Goal: Transaction & Acquisition: Book appointment/travel/reservation

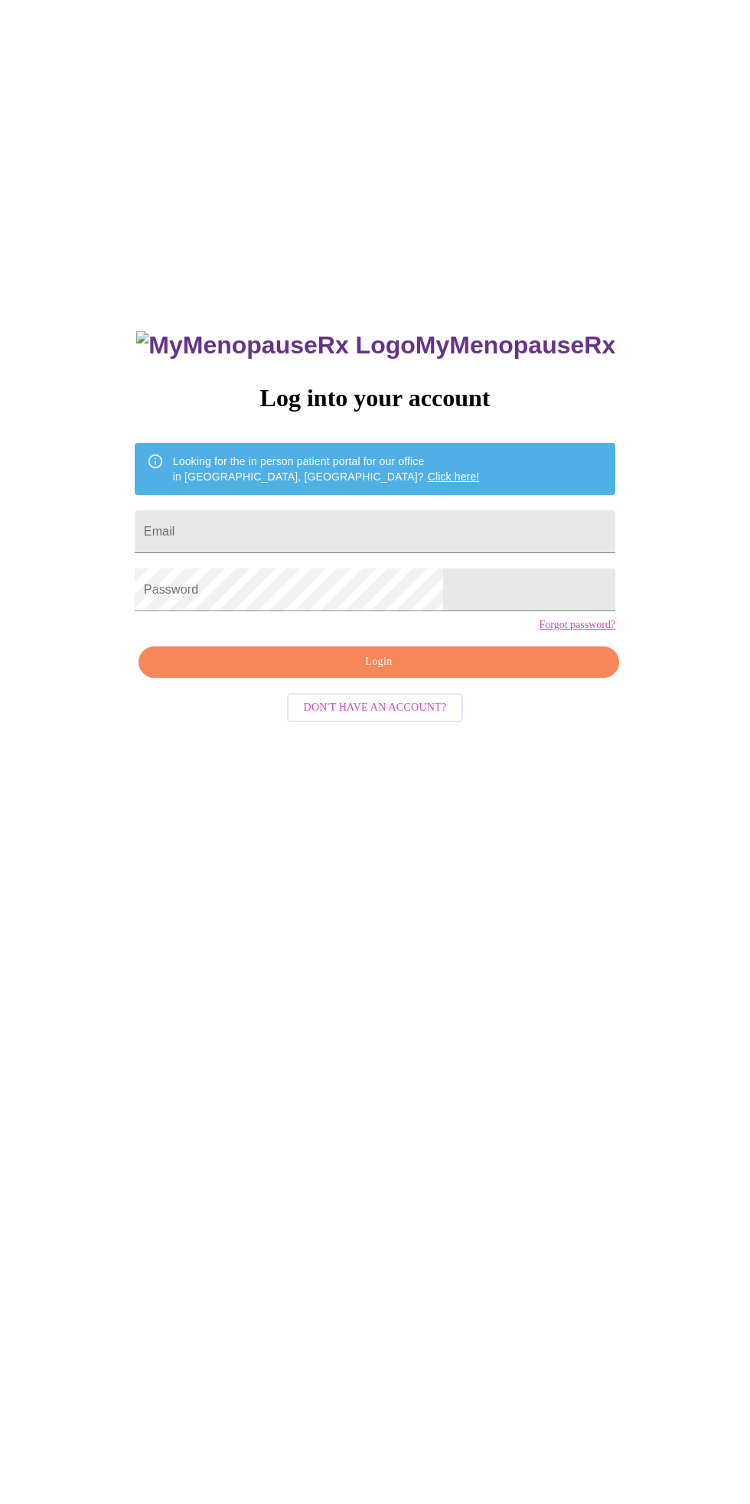
click at [421, 549] on input "Email" at bounding box center [375, 531] width 480 height 43
type input "[EMAIL_ADDRESS][DOMAIN_NAME]"
click at [512, 672] on span "Login" at bounding box center [378, 661] width 445 height 19
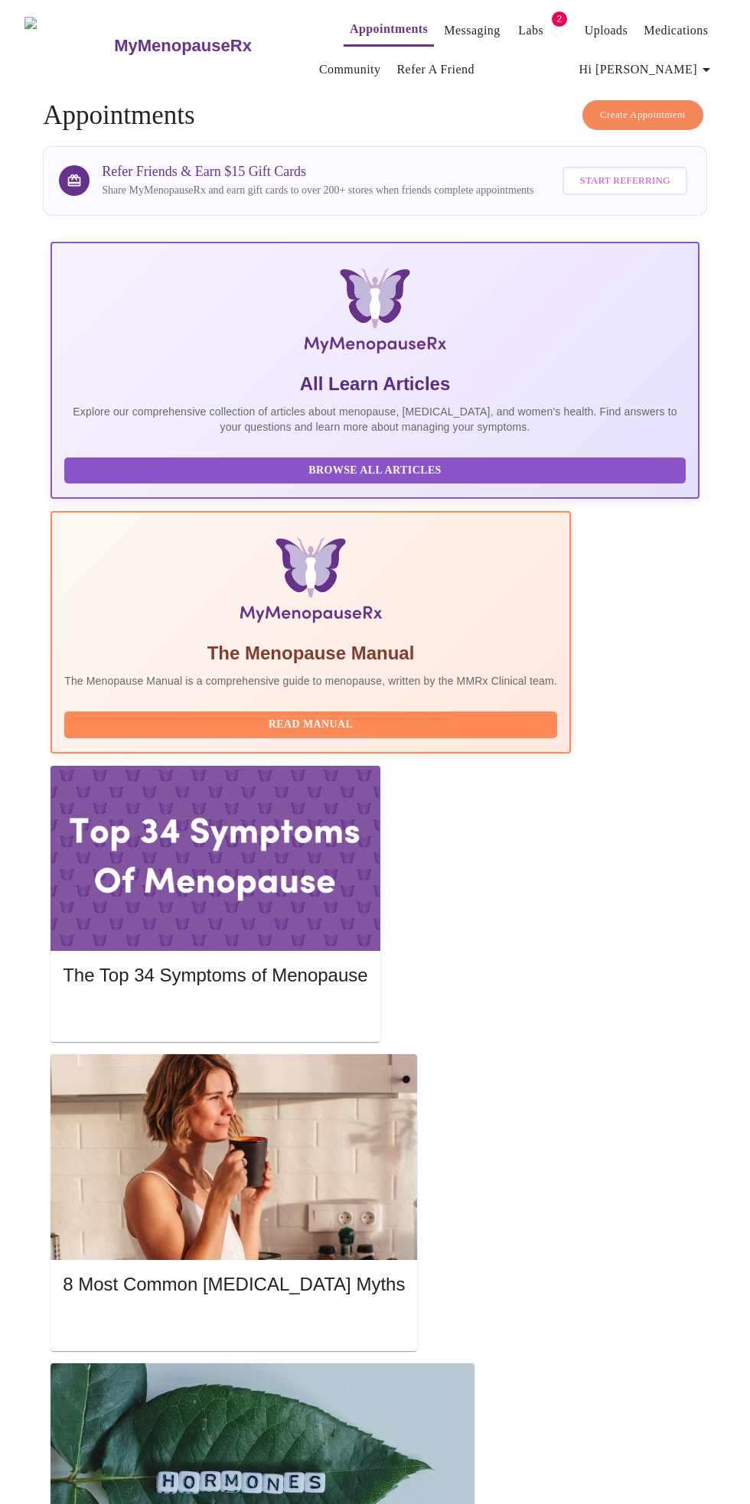
click at [518, 24] on link "Labs" at bounding box center [530, 30] width 25 height 21
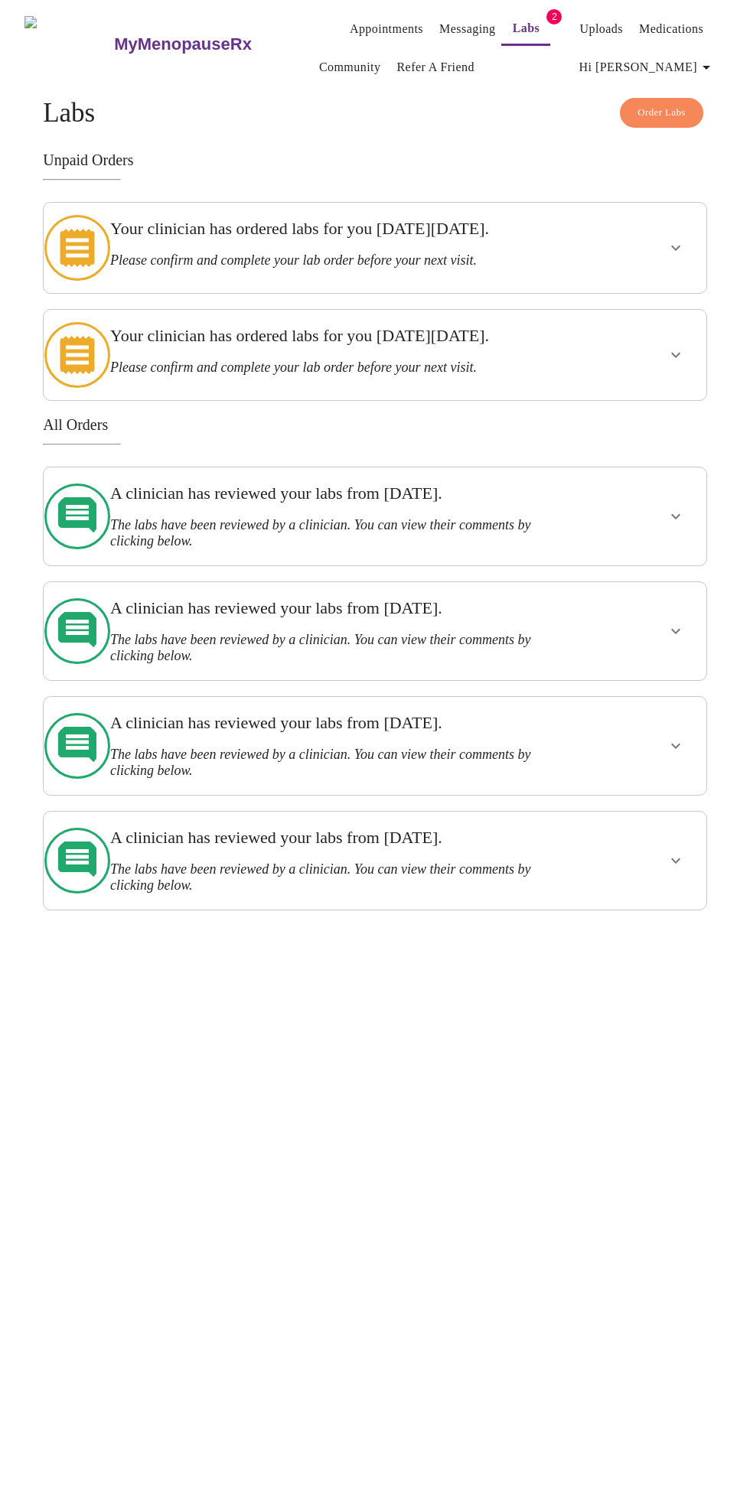
click at [473, 230] on h3 "Your clinician has ordered labs for you [DATE][DATE]." at bounding box center [341, 229] width 463 height 20
click at [685, 242] on icon "show more" at bounding box center [675, 248] width 18 height 18
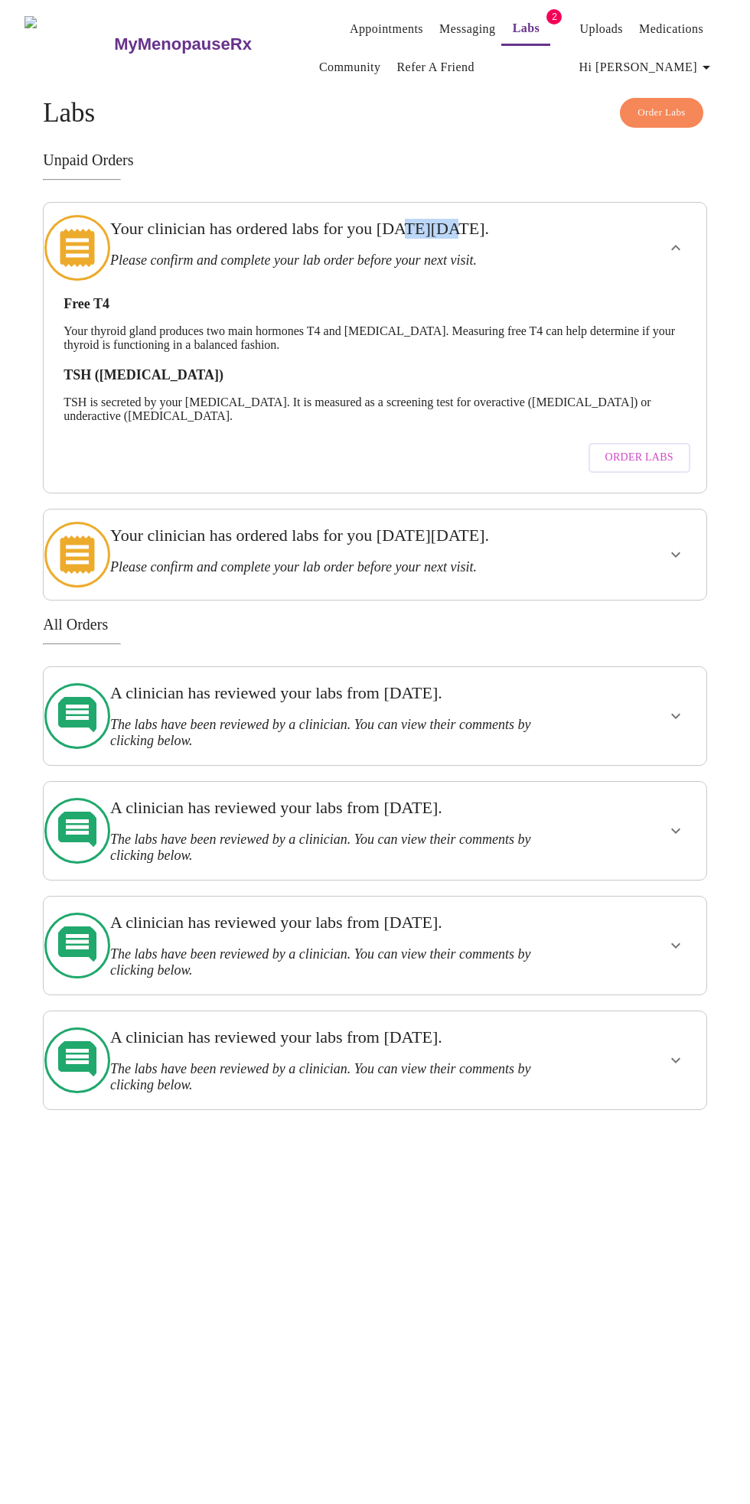
click at [682, 241] on icon "show more" at bounding box center [675, 248] width 18 height 18
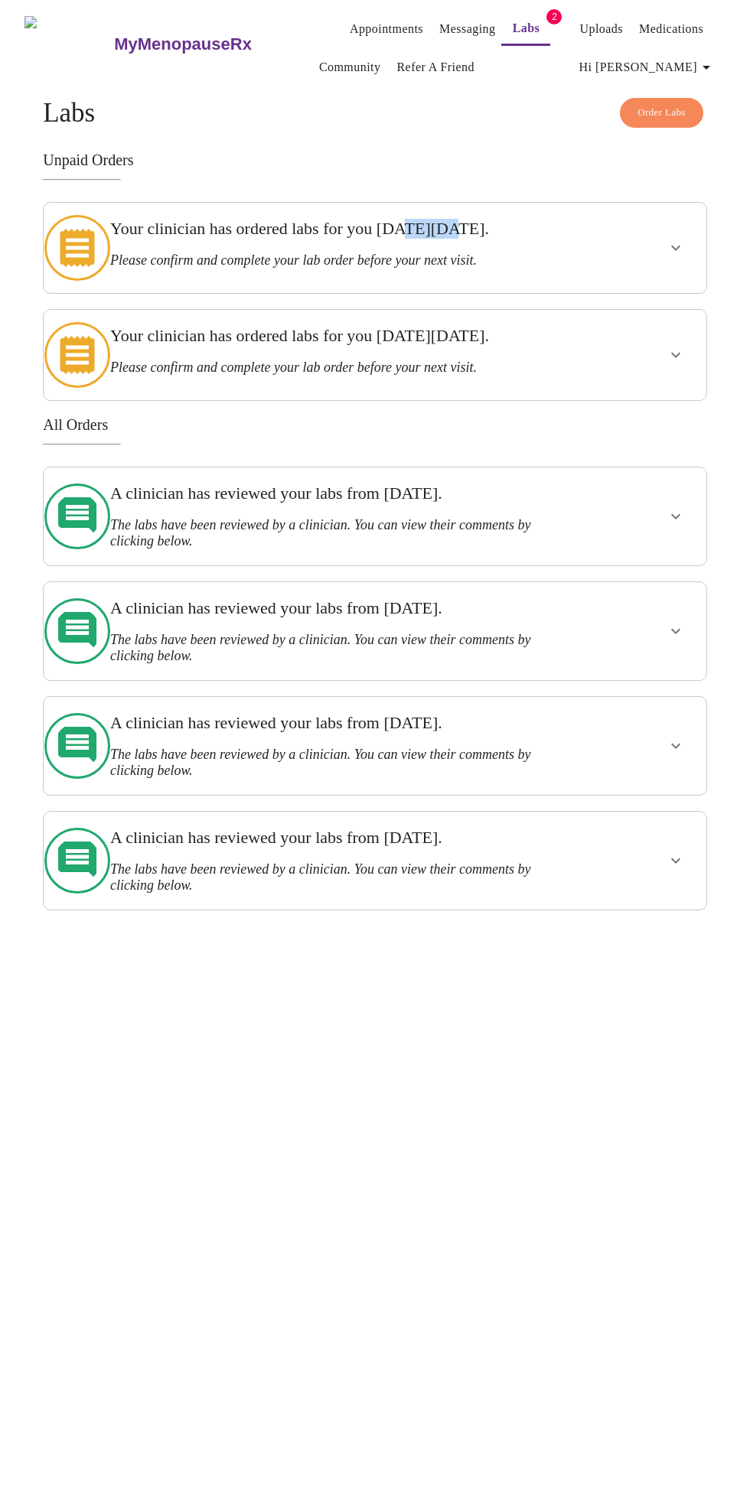
click at [454, 18] on link "Messaging" at bounding box center [467, 28] width 56 height 21
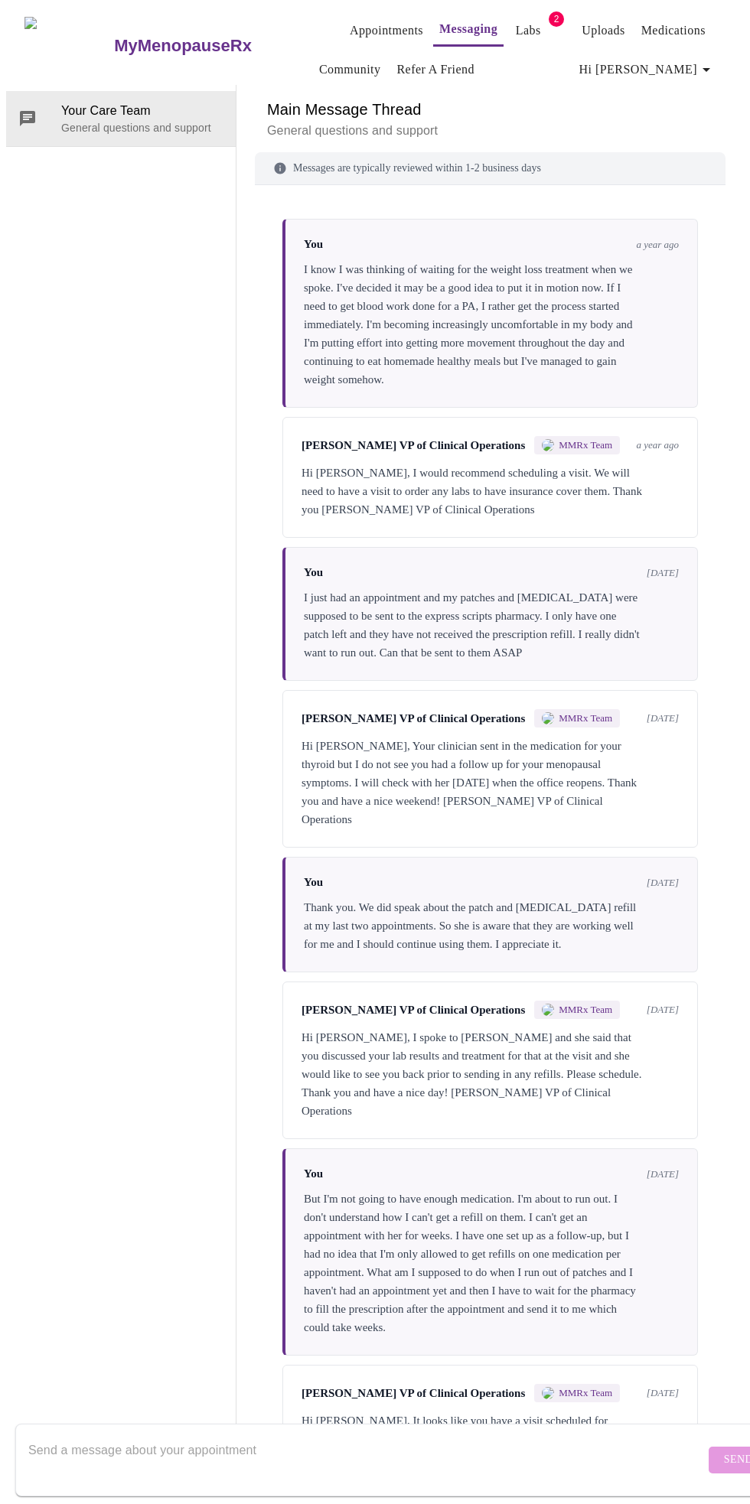
click at [357, 24] on link "Appointments" at bounding box center [386, 30] width 73 height 21
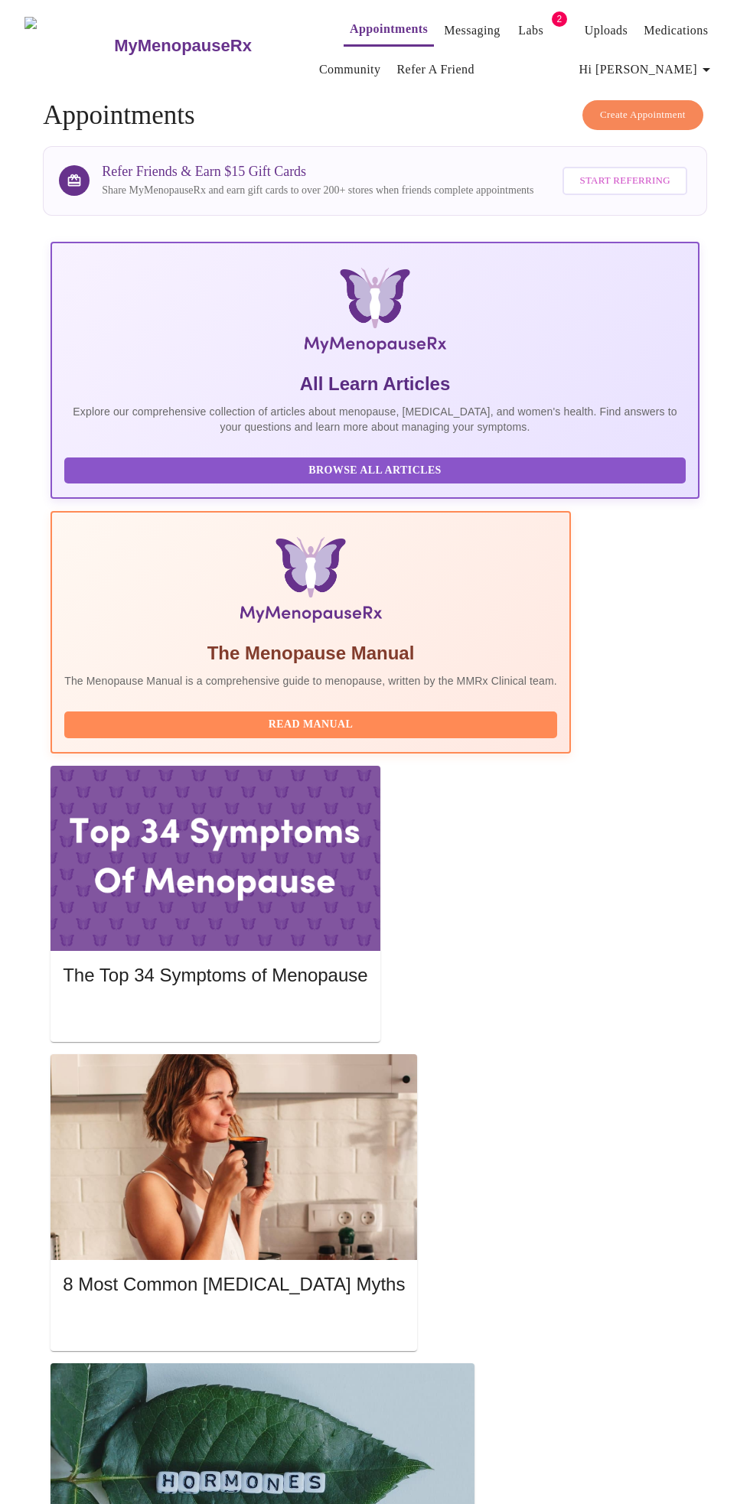
click at [444, 20] on link "Messaging" at bounding box center [472, 30] width 56 height 21
click at [661, 107] on span "Create Appointment" at bounding box center [643, 115] width 86 height 18
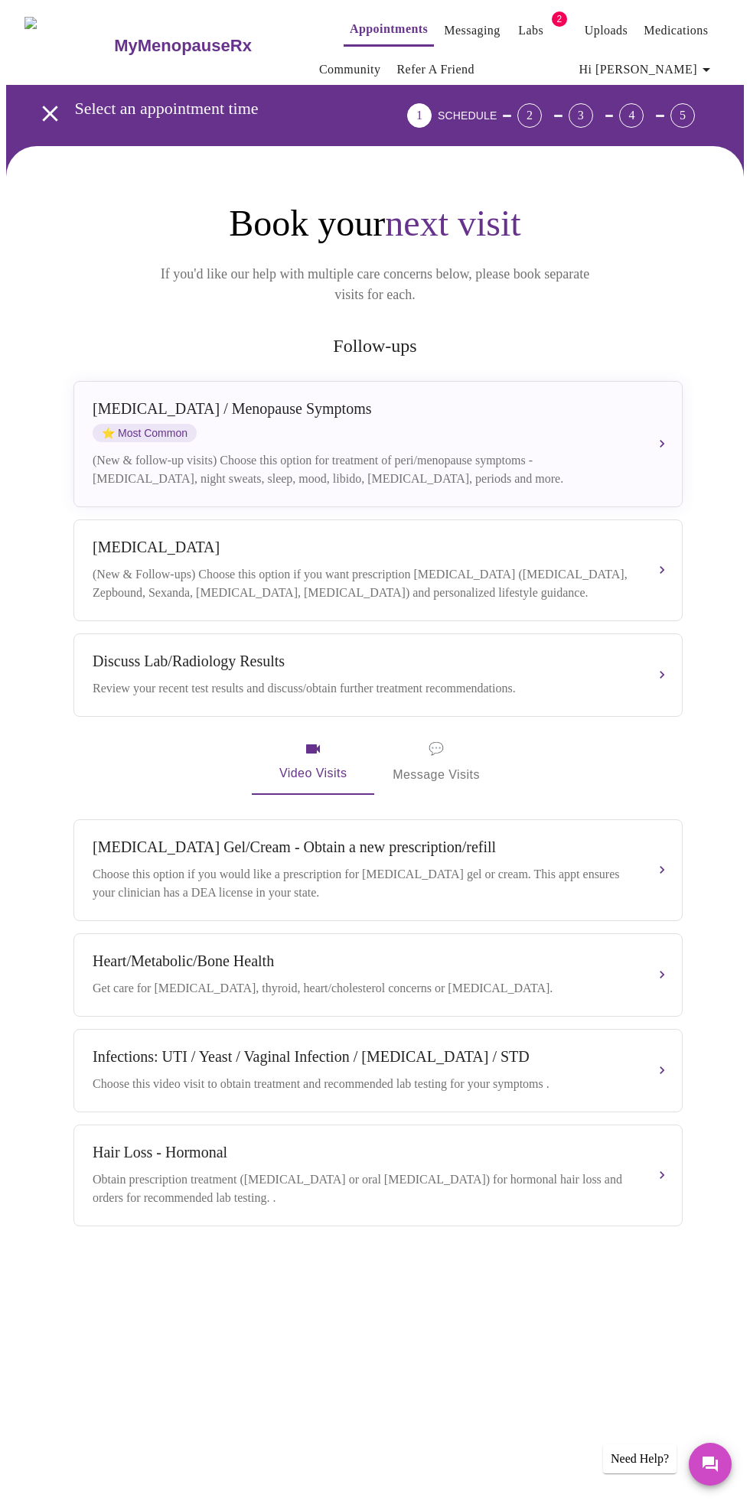
click at [457, 763] on span "💬 Message Visits" at bounding box center [435, 761] width 87 height 47
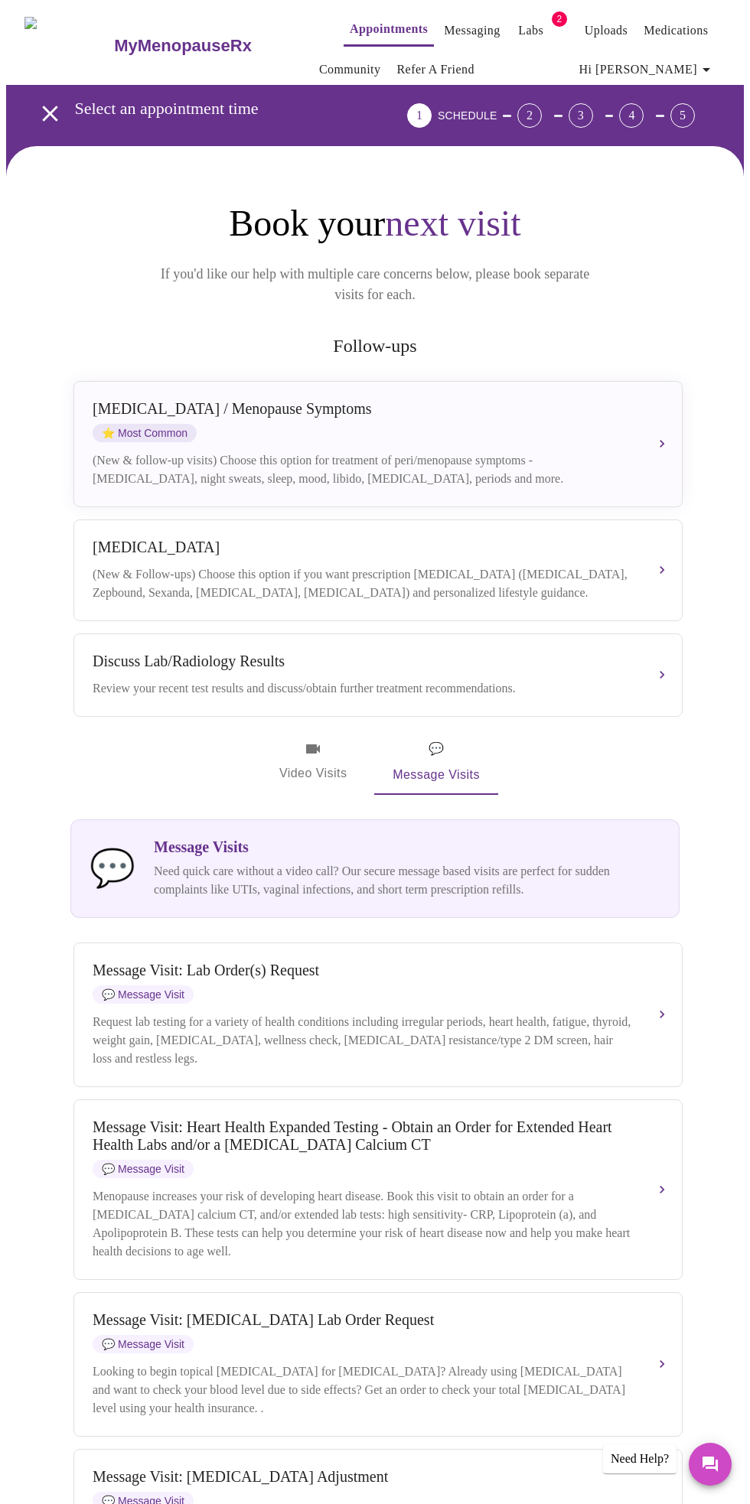
click at [661, 417] on button "[MEDICAL_DATA] / Menopause Symptoms ⭐ Most Common (New & follow-up visits) Choo…" at bounding box center [377, 444] width 609 height 126
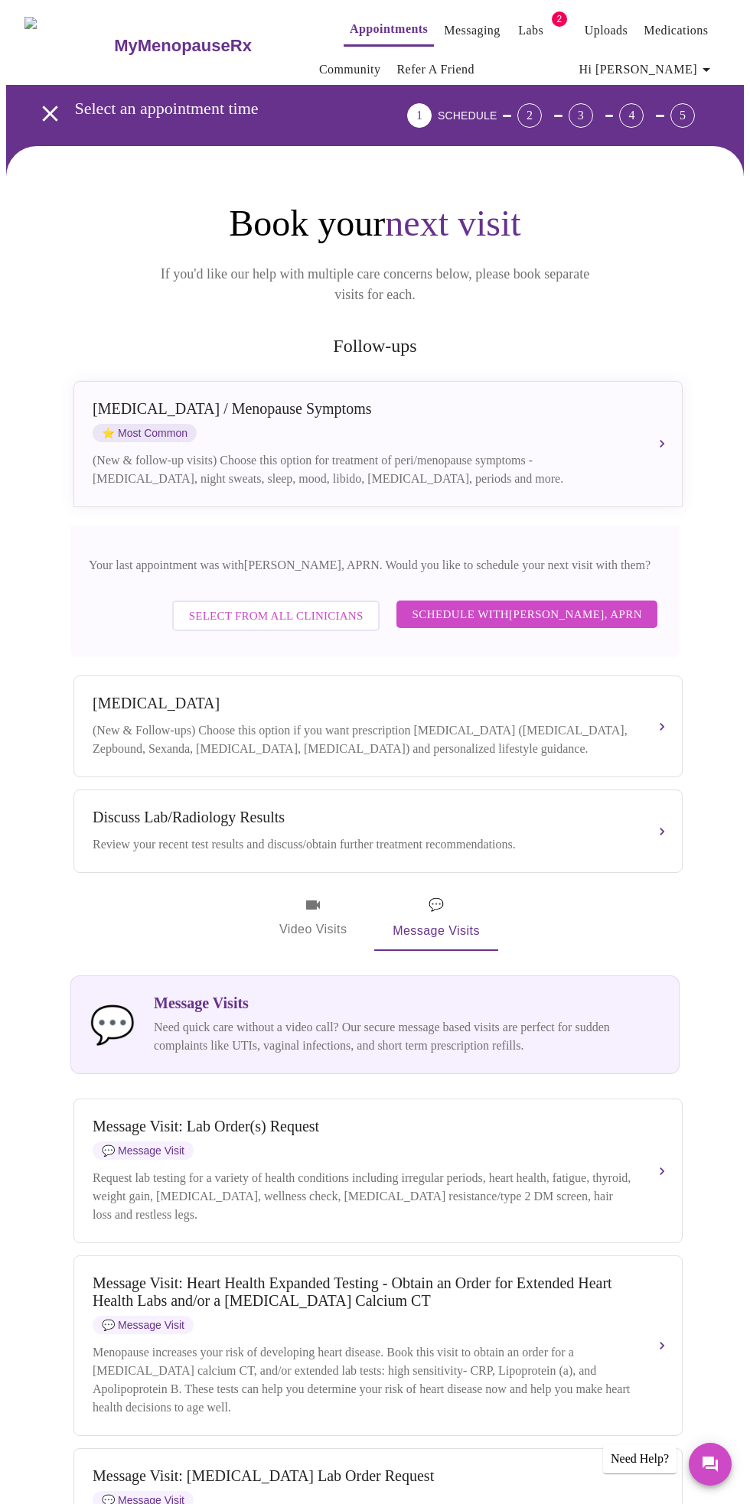
click at [566, 609] on button "Schedule with [PERSON_NAME], APRN" at bounding box center [526, 614] width 261 height 28
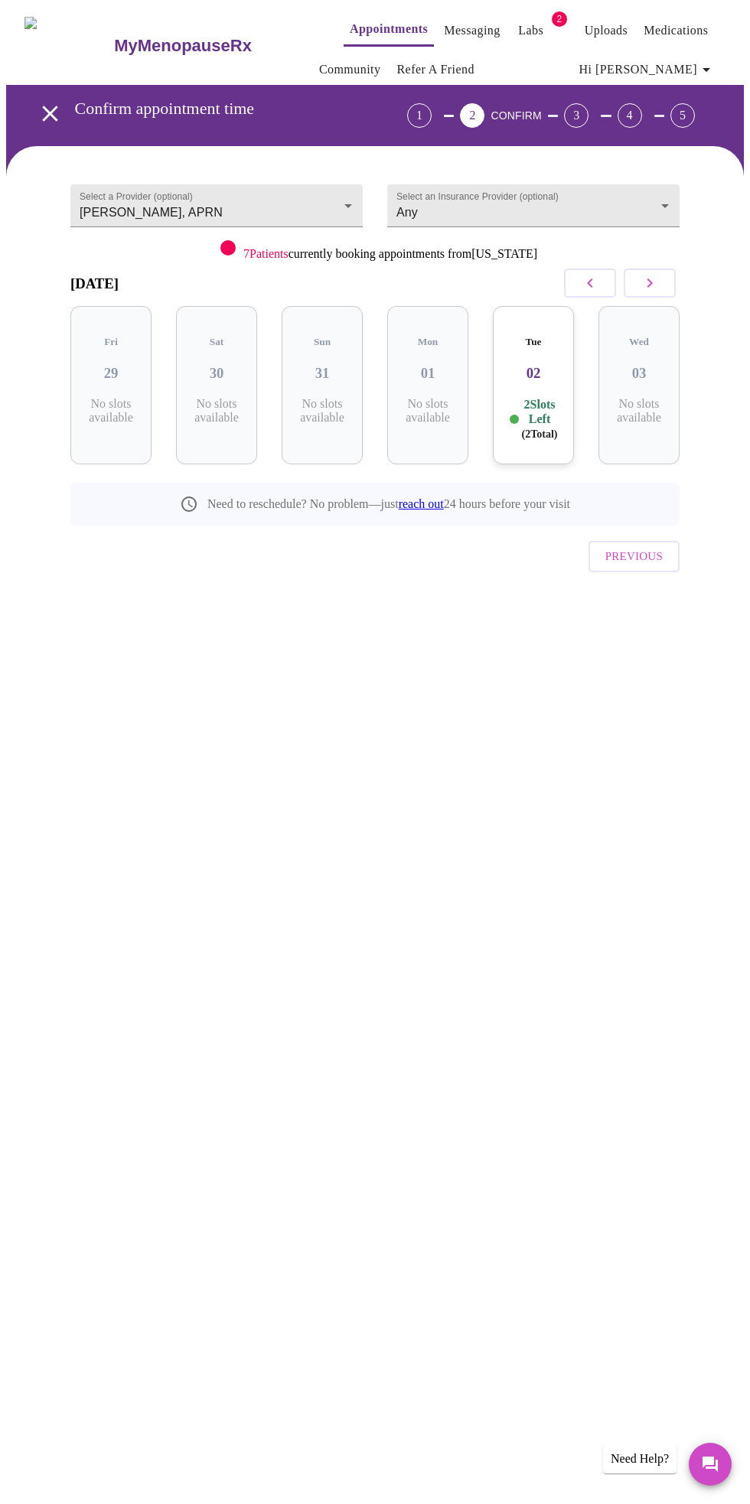
click at [543, 378] on div "Tue 02 2 Slots Left ( 2 Total)" at bounding box center [533, 385] width 81 height 158
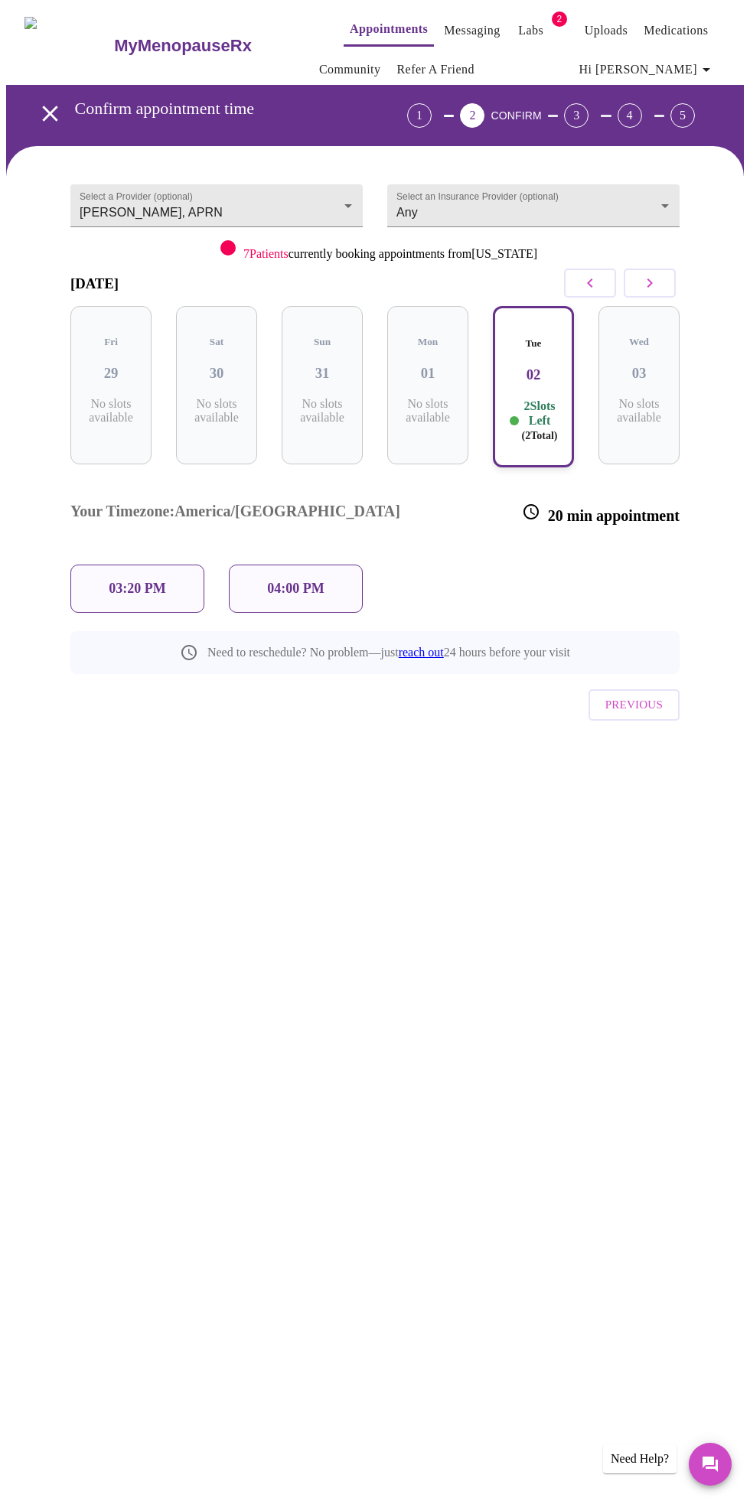
click at [299, 581] on p "04:00 PM" at bounding box center [295, 589] width 57 height 16
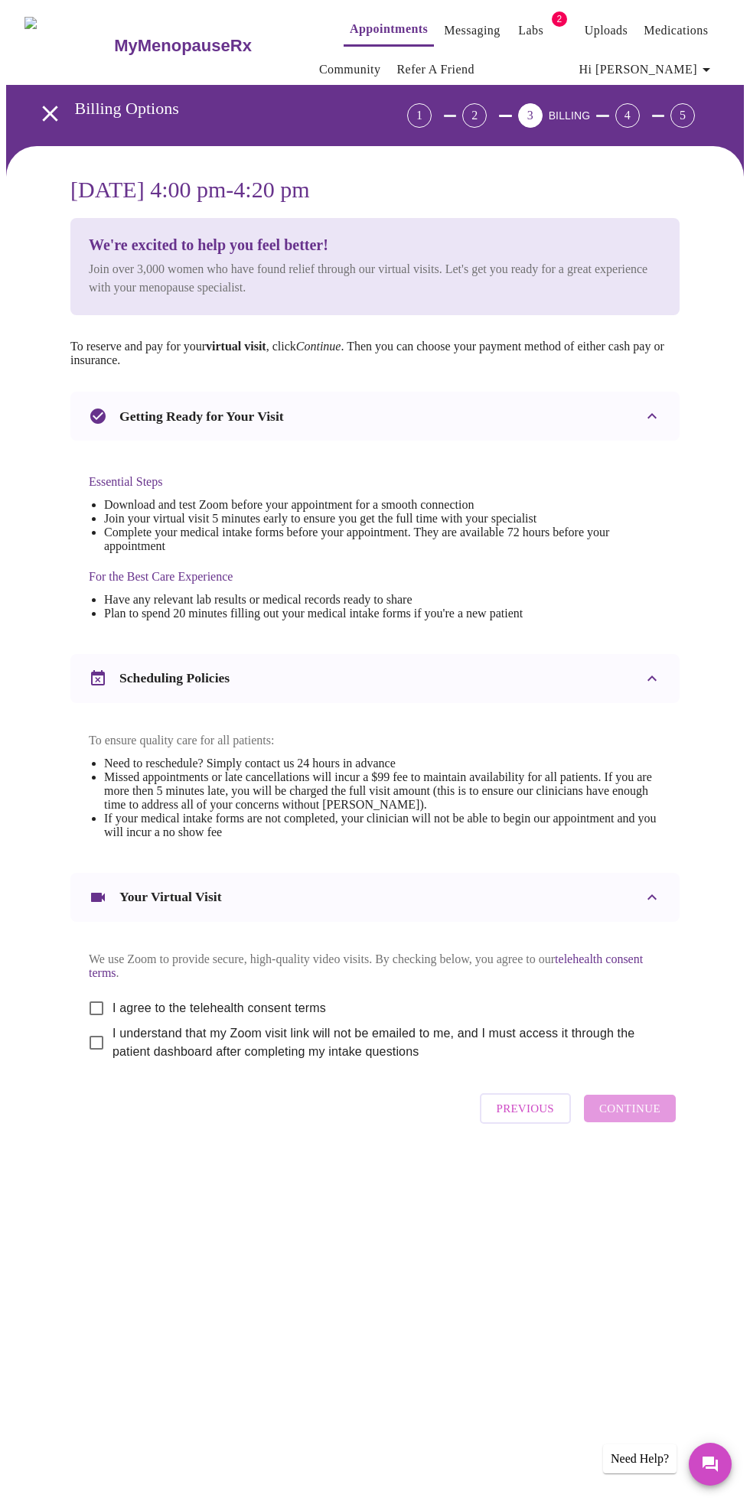
click at [532, 1118] on span "Previous" at bounding box center [524, 1108] width 57 height 20
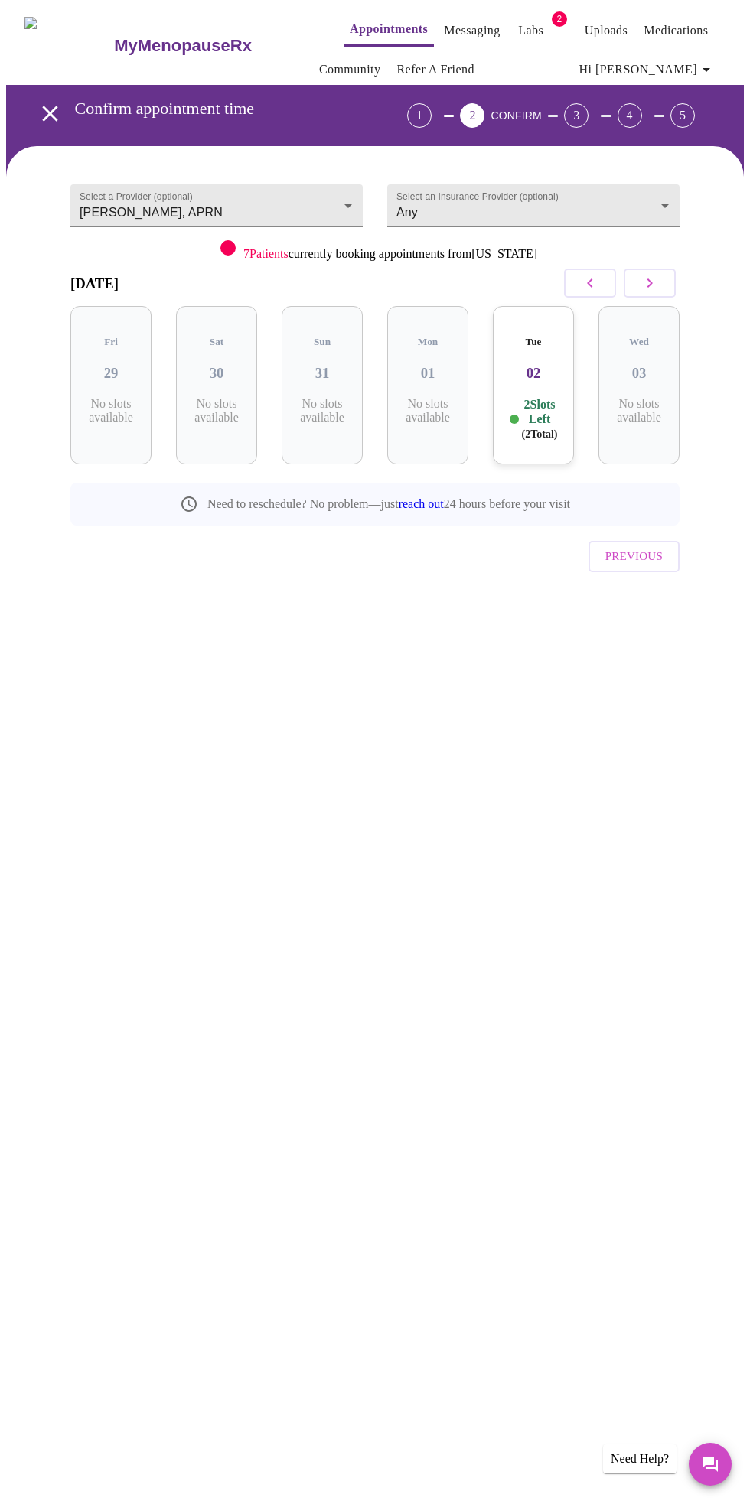
click at [44, 106] on icon "open drawer" at bounding box center [49, 113] width 15 height 15
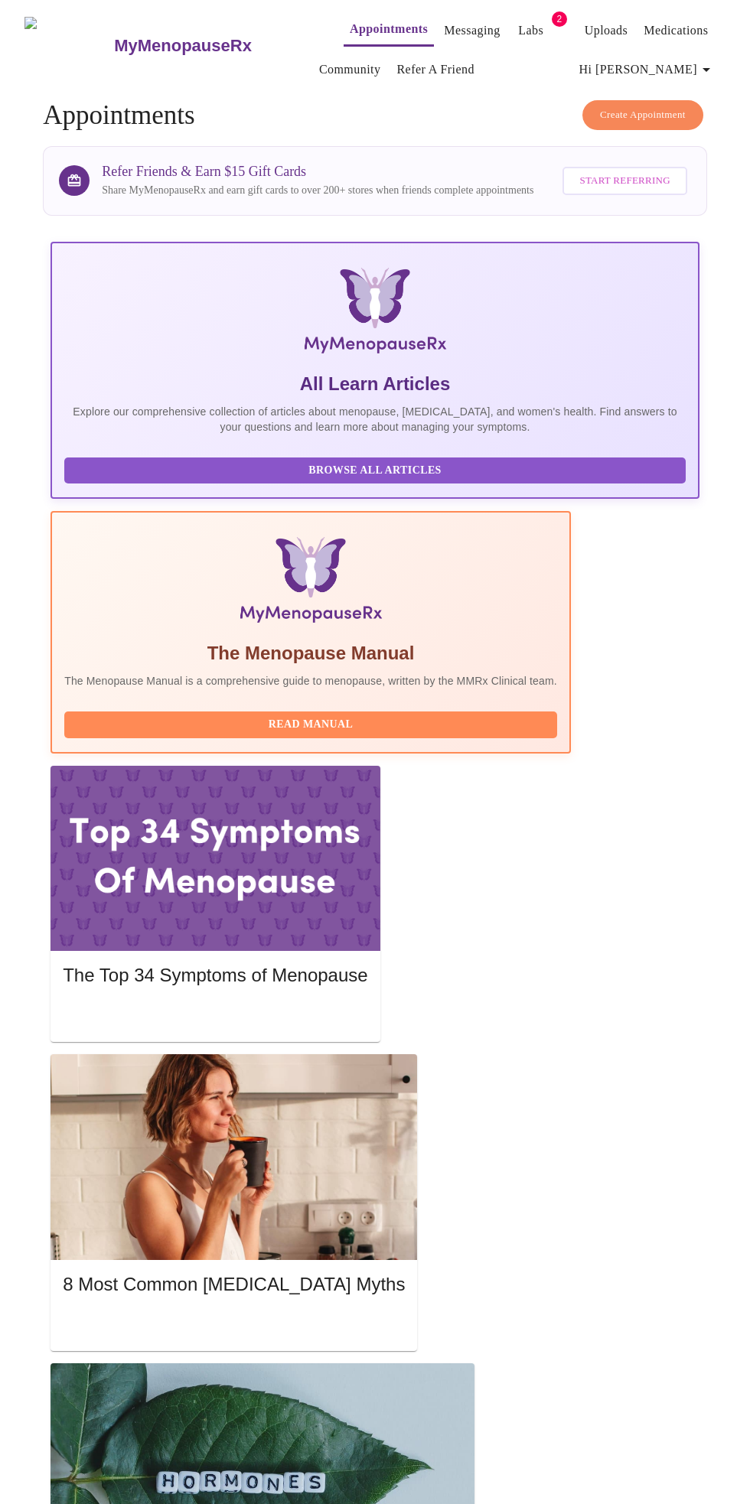
click at [668, 106] on span "Create Appointment" at bounding box center [643, 115] width 86 height 18
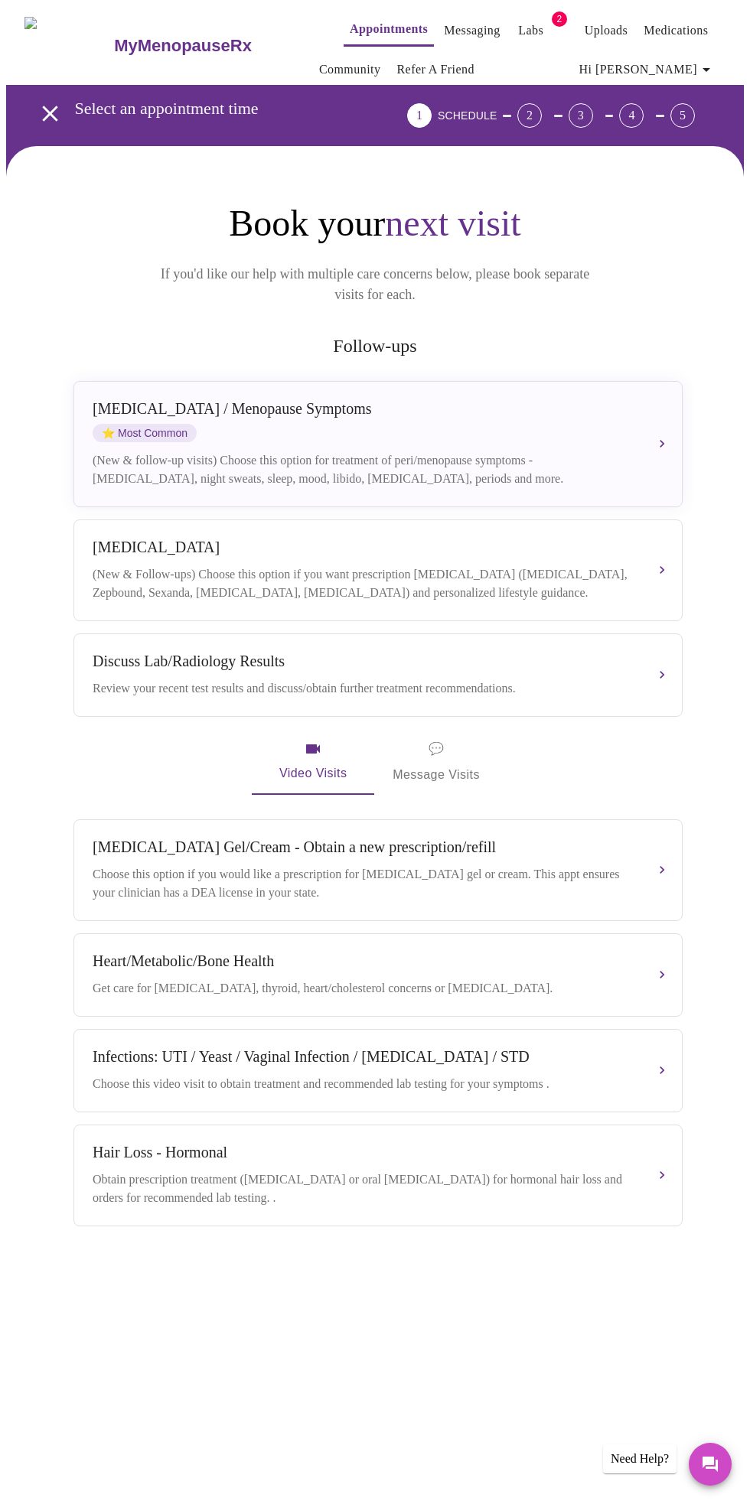
click at [434, 760] on span "💬 Message Visits" at bounding box center [435, 761] width 87 height 47
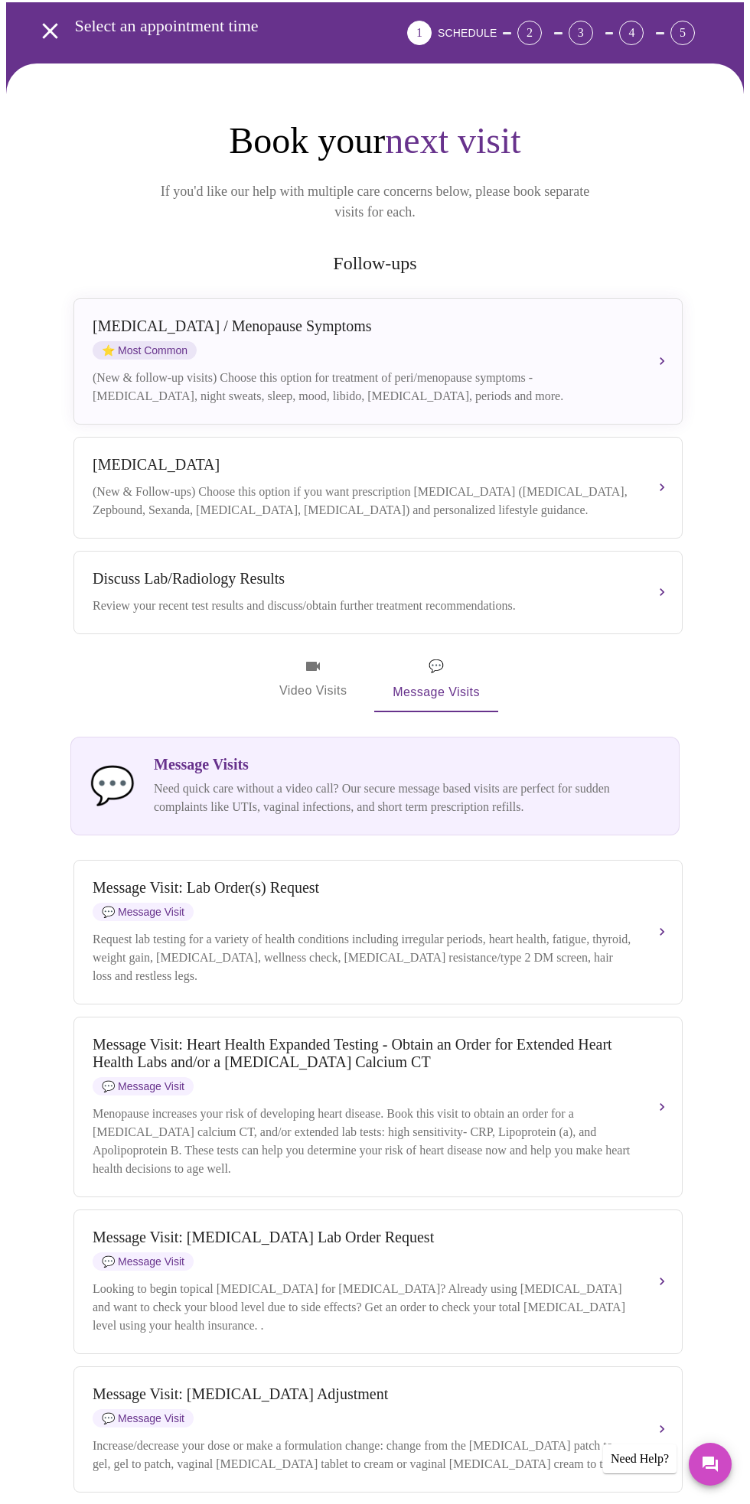
scroll to position [82, 0]
click at [658, 334] on button "[MEDICAL_DATA] / Menopause Symptoms ⭐ Most Common (New & follow-up visits) Choo…" at bounding box center [377, 362] width 609 height 126
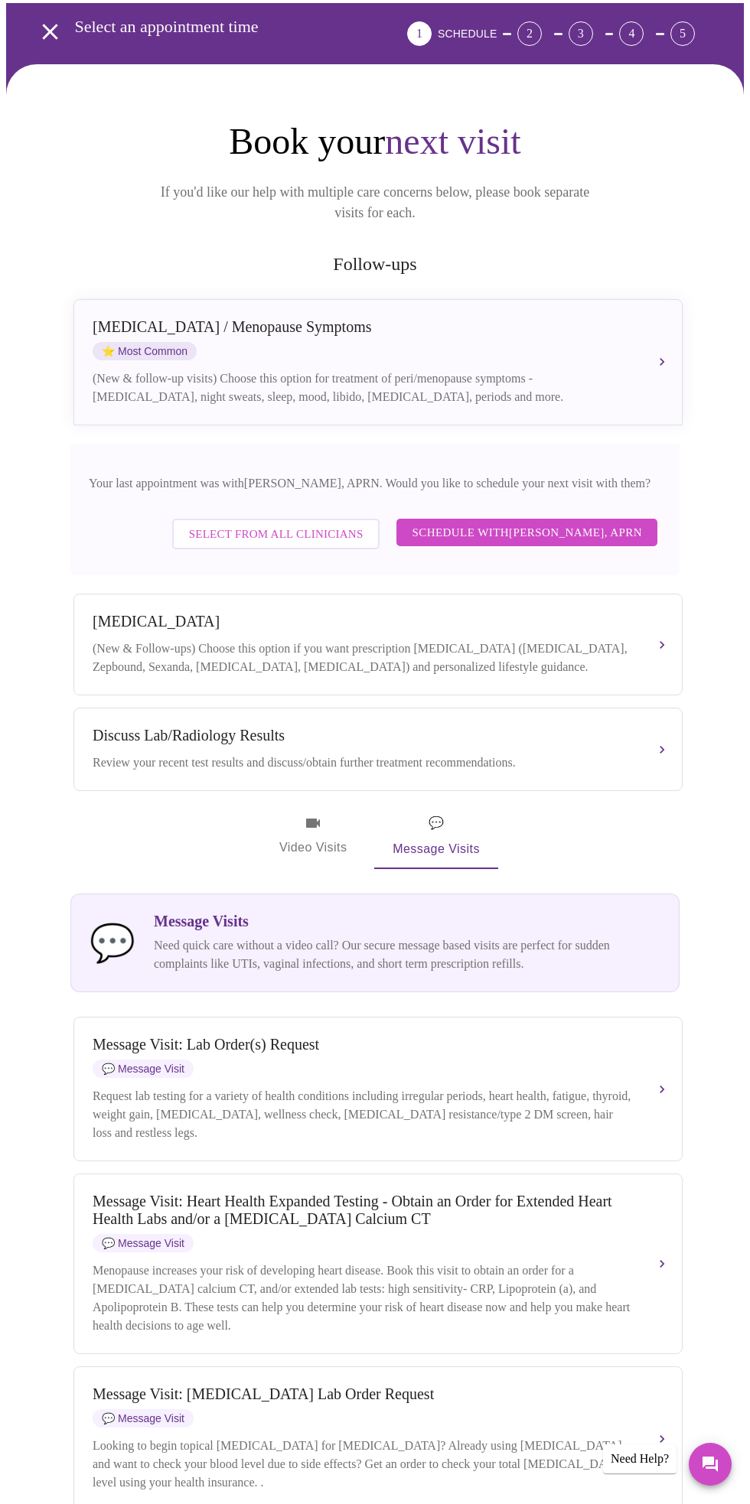
click at [604, 522] on span "Schedule with [PERSON_NAME], APRN" at bounding box center [527, 532] width 230 height 20
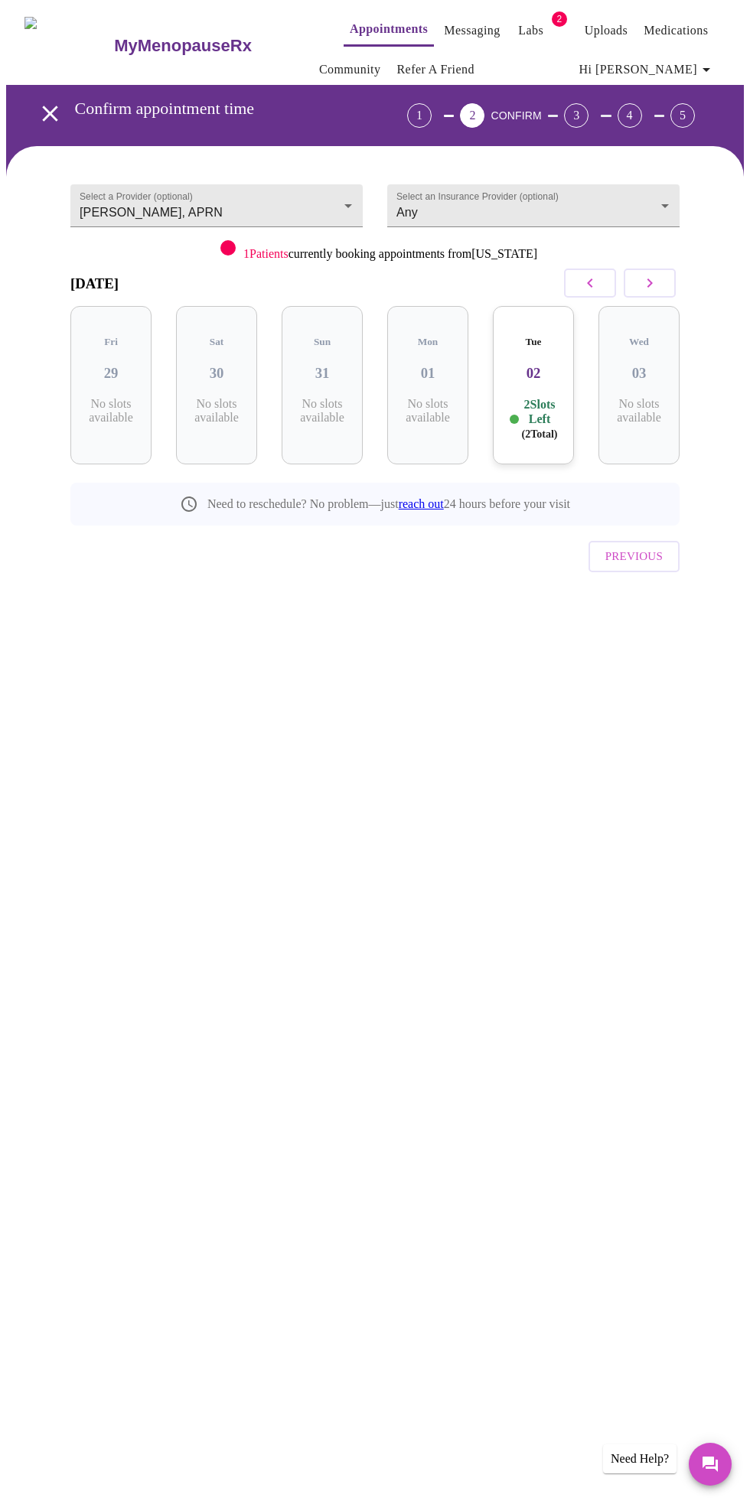
click at [545, 368] on div "Tue 02 2 Slots Left ( 2 Total)" at bounding box center [533, 385] width 81 height 158
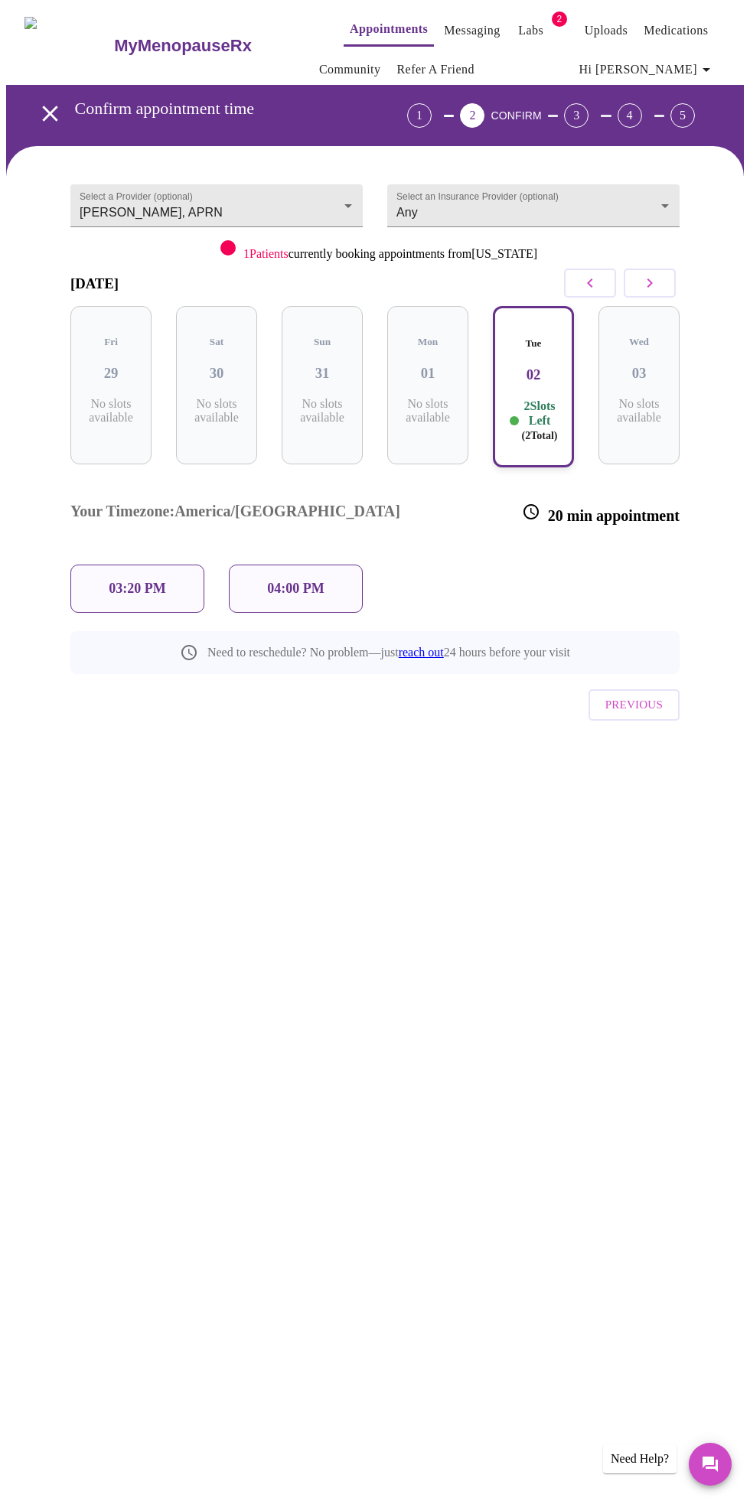
click at [311, 564] on div "04:00 PM" at bounding box center [296, 588] width 134 height 48
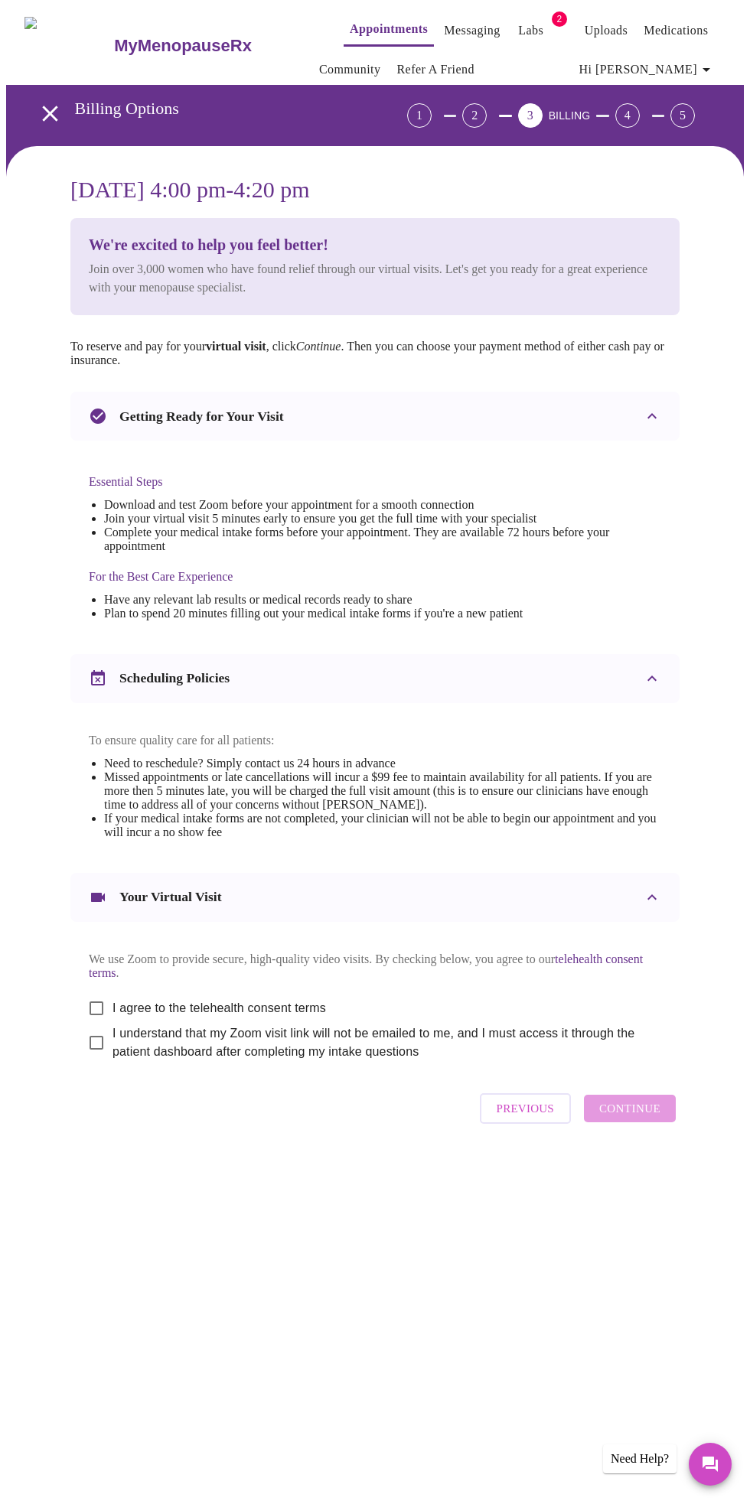
click at [105, 979] on link "telehealth consent terms" at bounding box center [366, 965] width 554 height 27
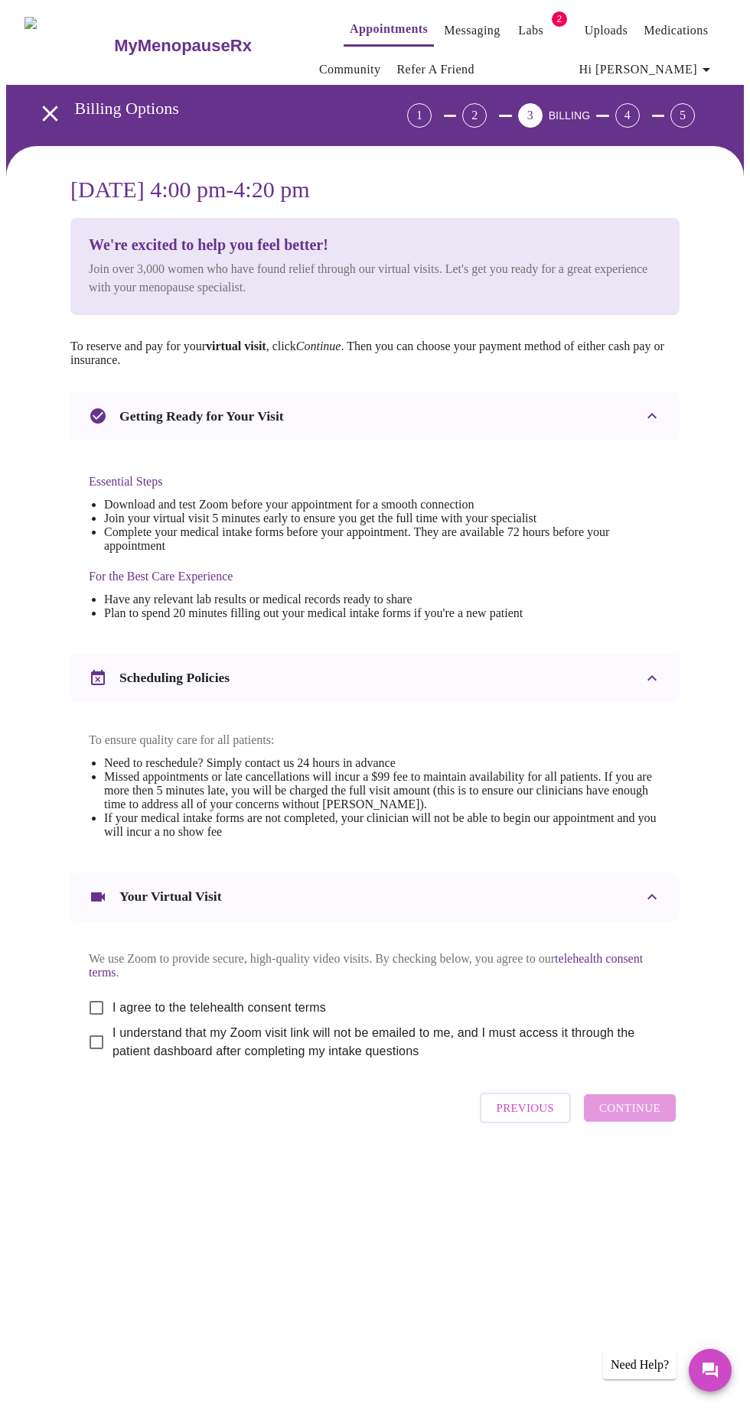
click at [96, 1024] on input "I agree to the telehealth consent terms" at bounding box center [96, 1008] width 32 height 32
checkbox input "true"
click at [89, 1059] on input "I understand that my Zoom visit link will not be emailed to me, and I must acce…" at bounding box center [96, 1042] width 32 height 32
checkbox input "true"
click at [633, 1122] on button "Continue" at bounding box center [630, 1109] width 92 height 28
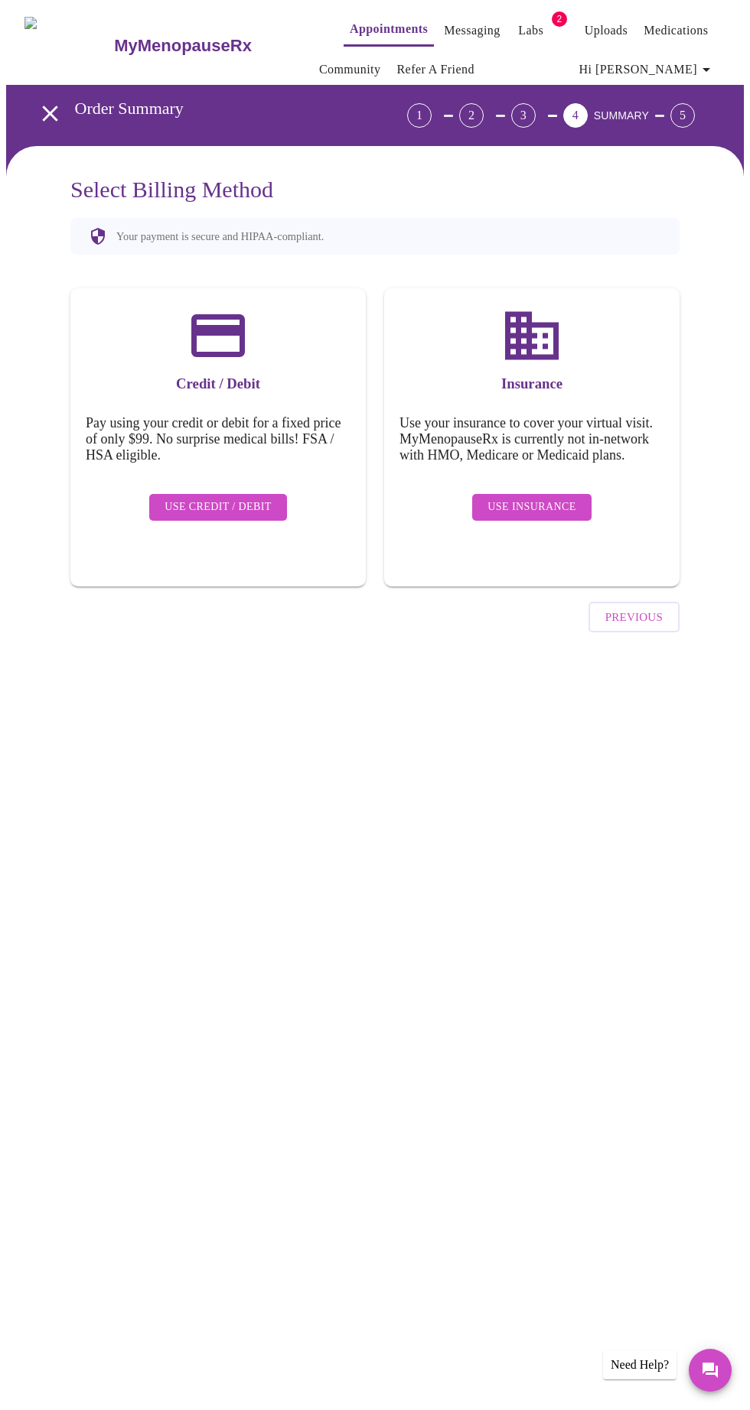
click at [555, 507] on span "Use Insurance" at bounding box center [531, 507] width 88 height 19
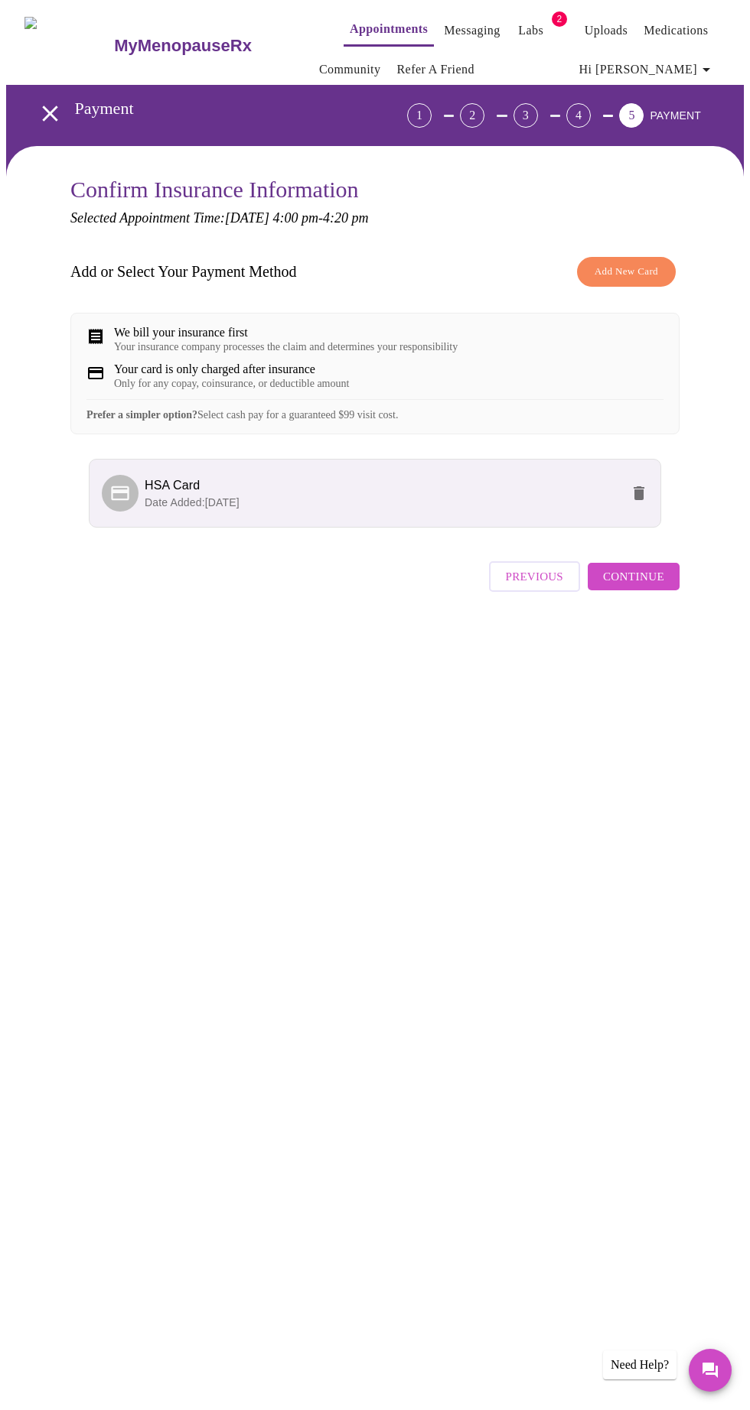
click at [652, 587] on span "Continue" at bounding box center [633, 577] width 61 height 20
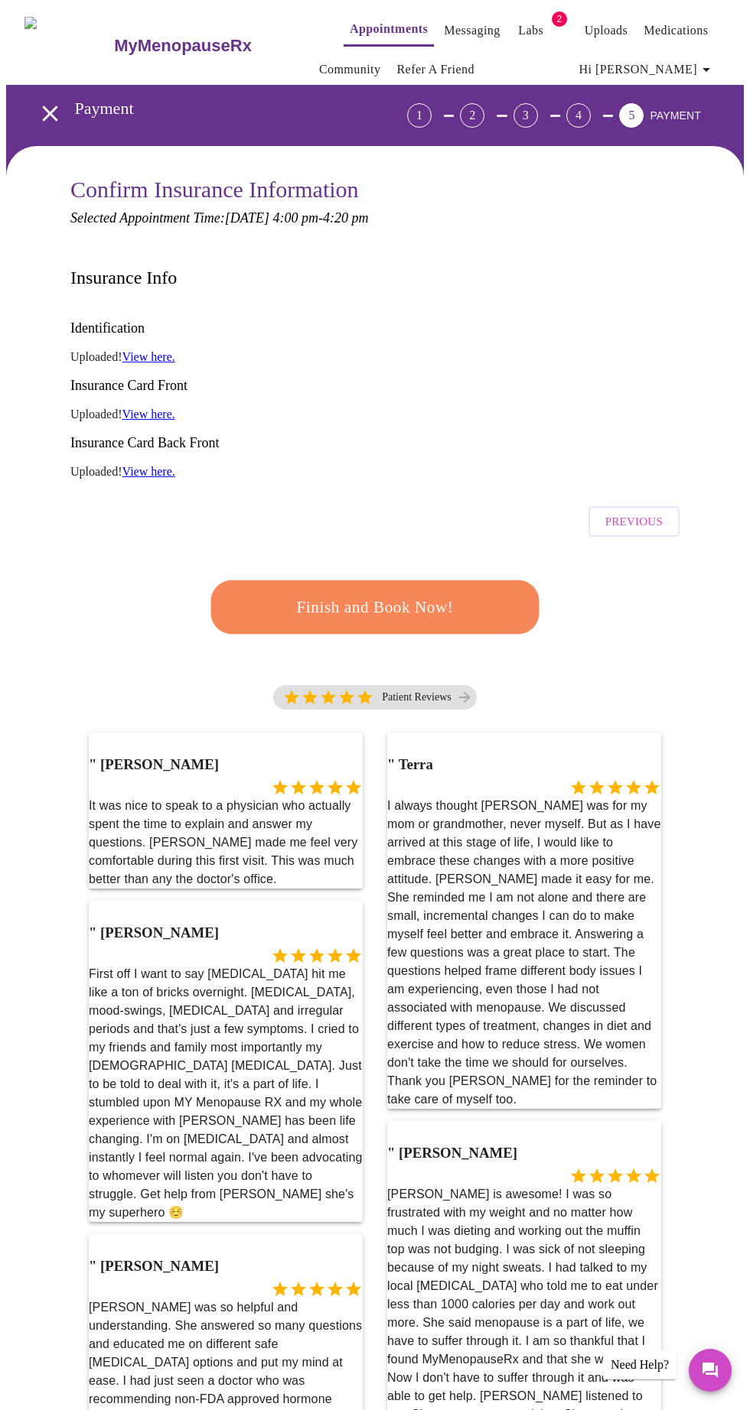
click at [415, 594] on span "Finish and Book Now!" at bounding box center [374, 608] width 283 height 28
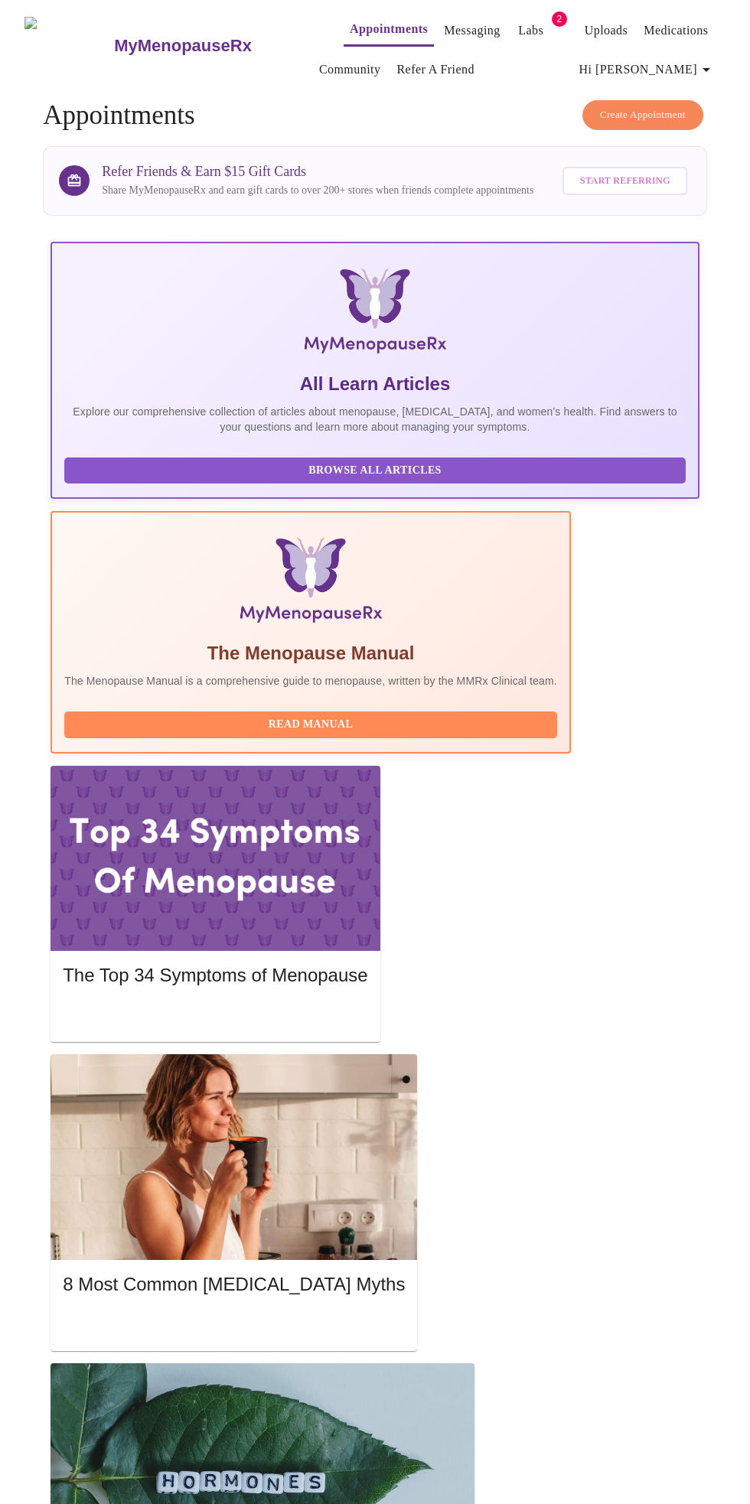
click at [351, 18] on link "Appointments" at bounding box center [389, 28] width 78 height 21
click at [710, 68] on icon "button" at bounding box center [706, 70] width 8 height 4
click at [702, 148] on li "Log out" at bounding box center [684, 146] width 70 height 28
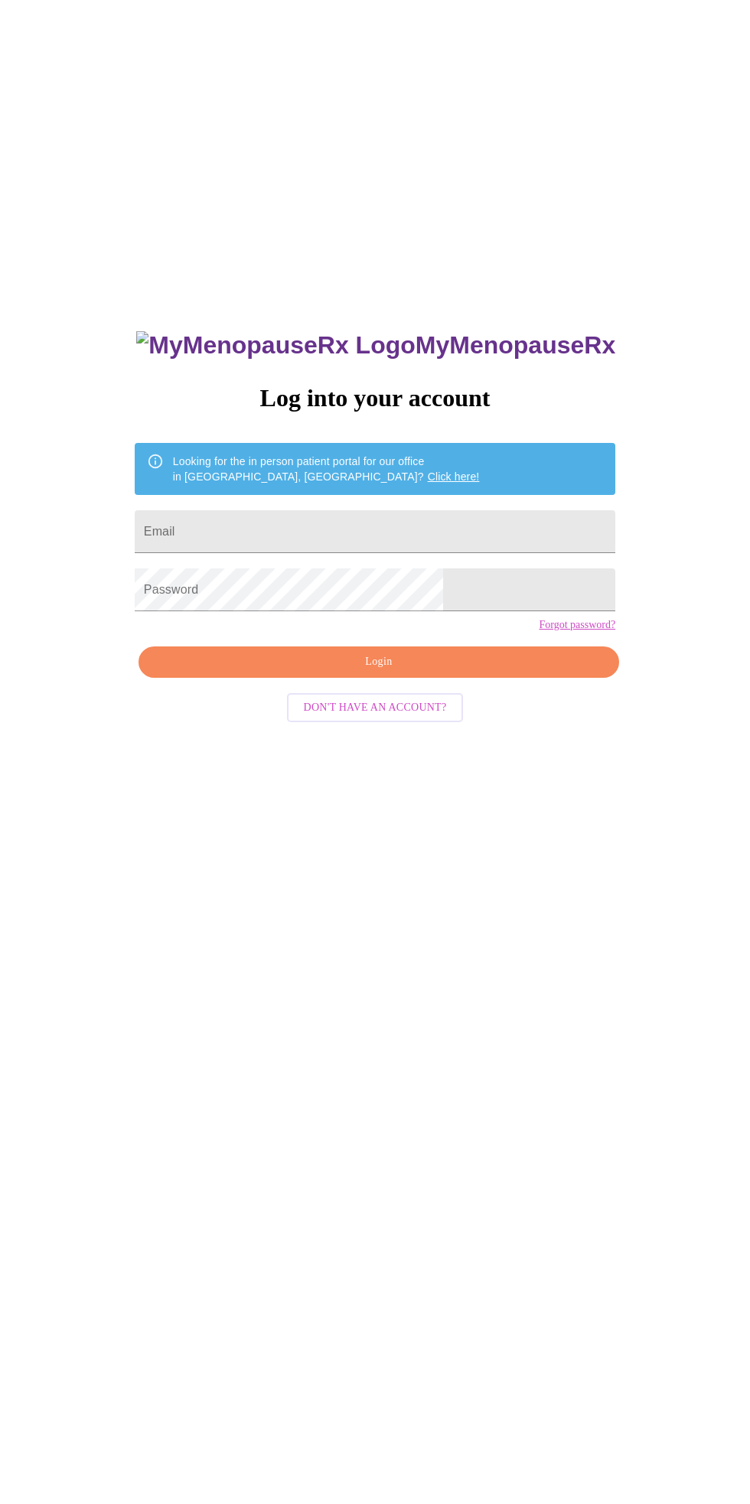
click at [422, 535] on input "Email" at bounding box center [375, 531] width 480 height 43
click at [451, 531] on input "Email" at bounding box center [375, 531] width 480 height 43
type input "[EMAIL_ADDRESS][DOMAIN_NAME]"
click at [496, 672] on span "Login" at bounding box center [378, 661] width 445 height 19
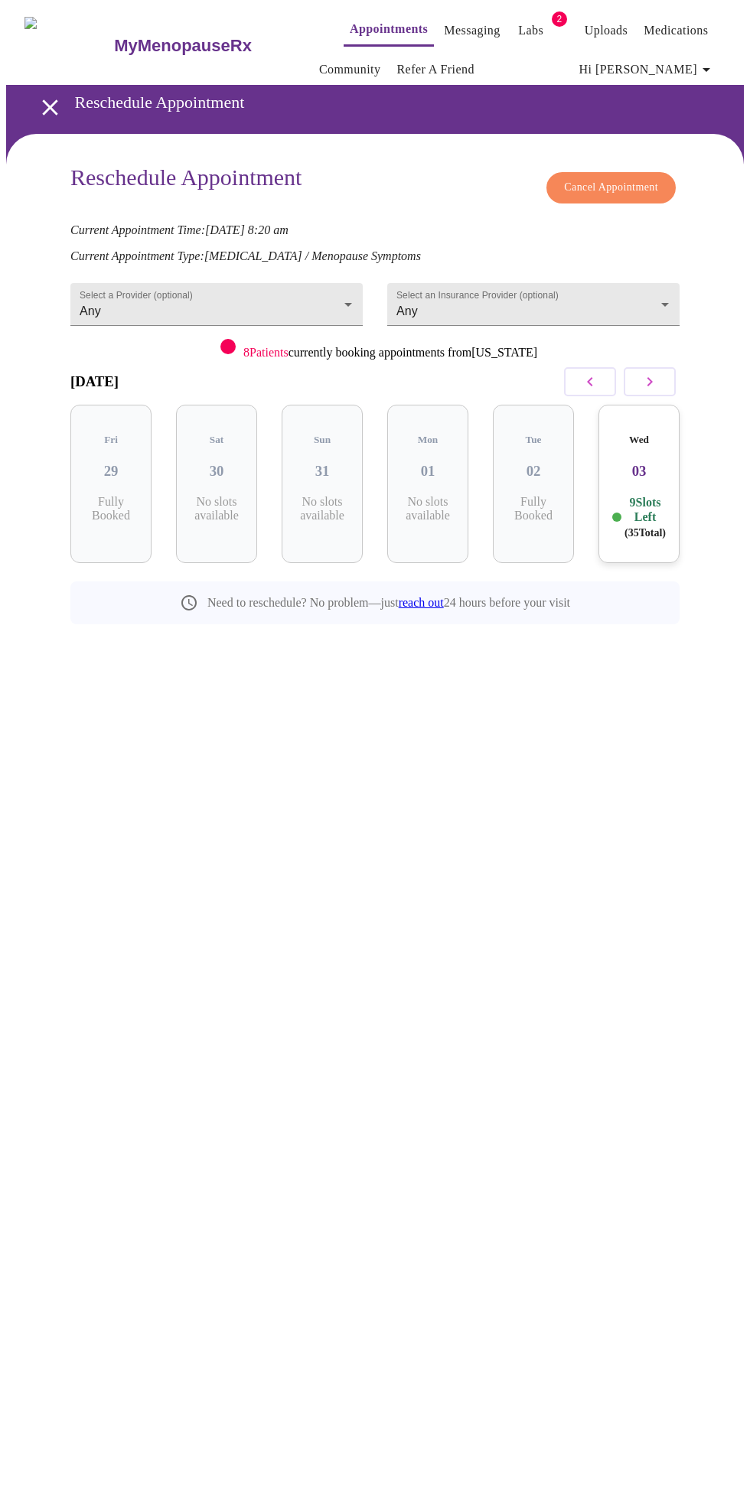
click at [629, 178] on span "Cancel Appointment" at bounding box center [611, 187] width 94 height 19
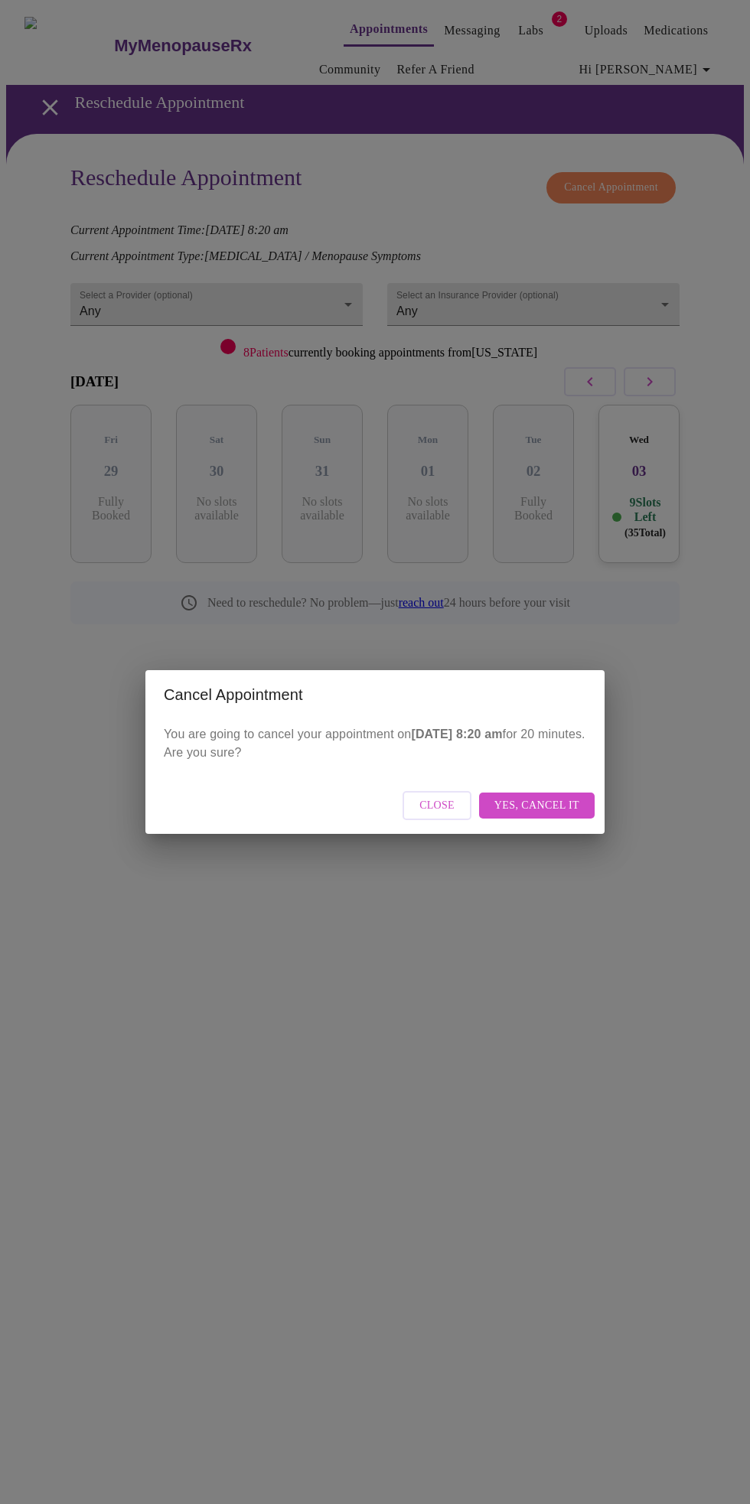
click at [546, 804] on span "Yes, cancel it" at bounding box center [536, 805] width 85 height 19
click at [504, 805] on span "Close" at bounding box center [503, 805] width 35 height 19
